Goal: Information Seeking & Learning: Learn about a topic

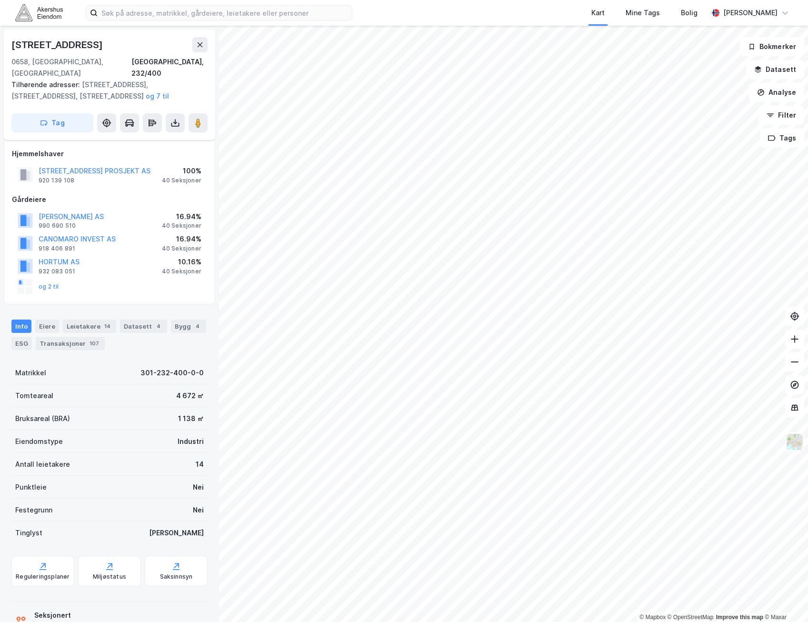
scroll to position [22, 0]
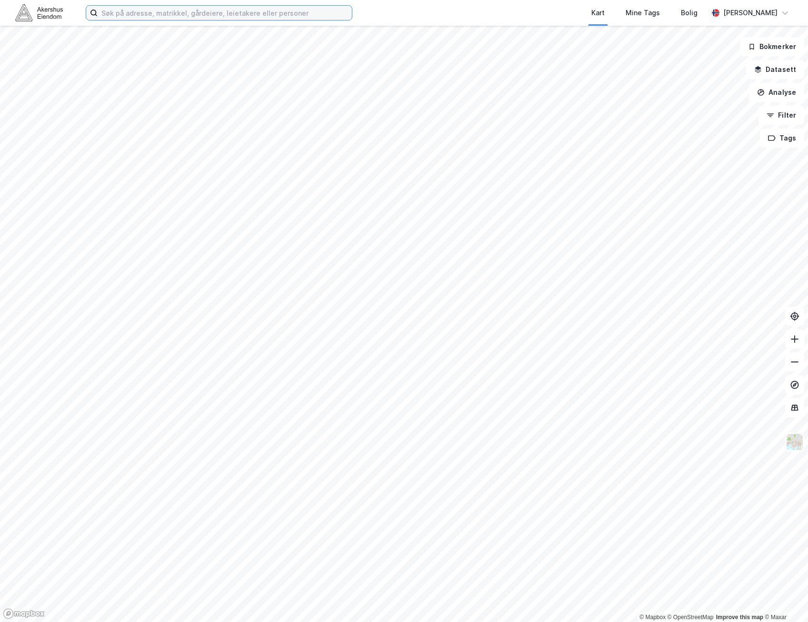
click at [297, 12] on input at bounding box center [225, 13] width 254 height 14
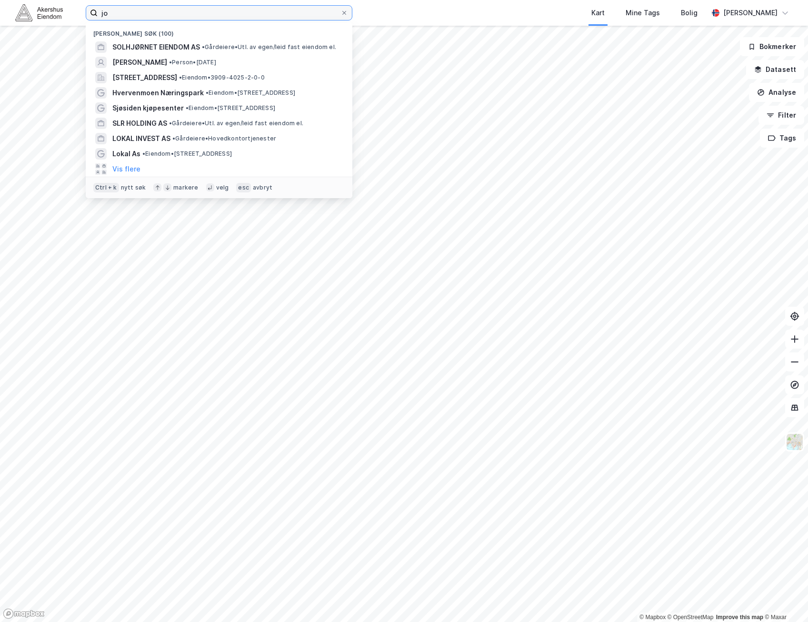
type input "j"
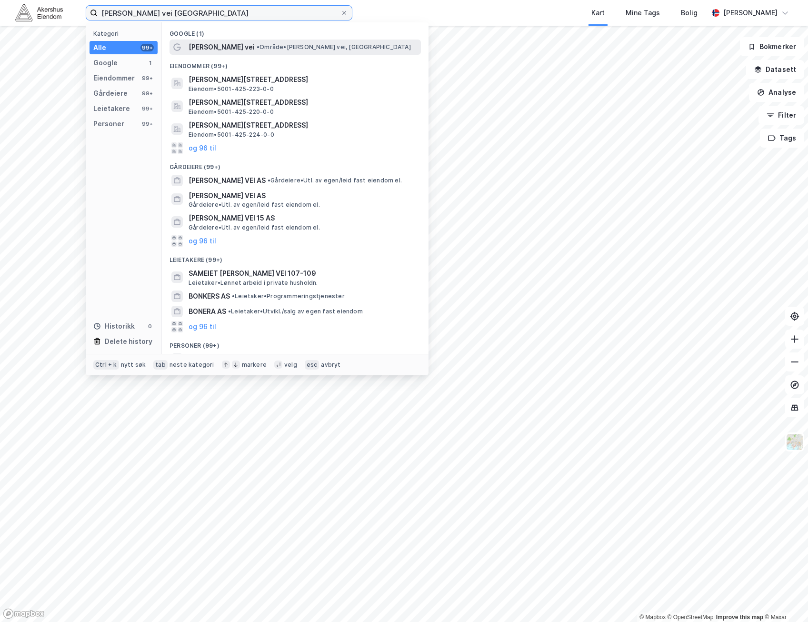
type input "johan bojers vei trondheim"
click at [268, 49] on span "• Område • Johan Bojers vei, 7021 Trondheim" at bounding box center [334, 47] width 154 height 8
